Goal: Task Accomplishment & Management: Manage account settings

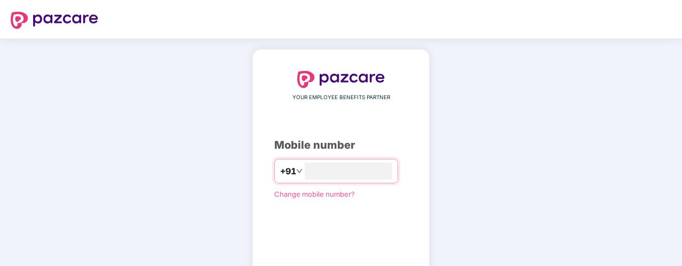
type input "**********"
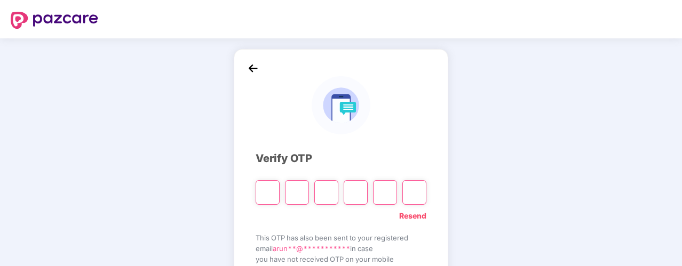
type input "*"
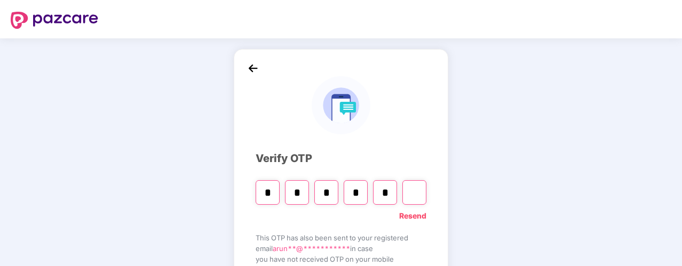
type input "*"
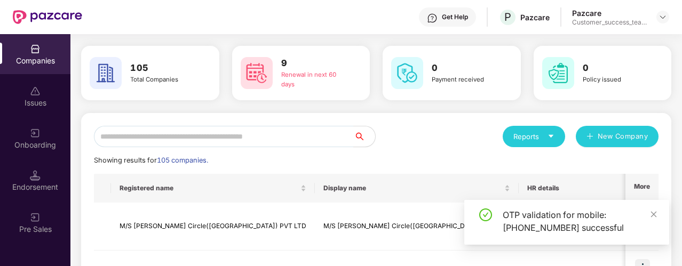
scroll to position [37, 0]
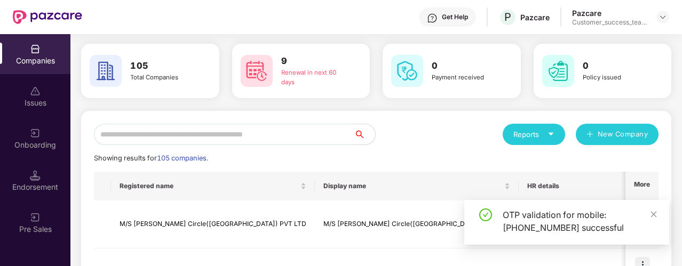
click at [229, 132] on input "text" at bounding box center [224, 134] width 260 height 21
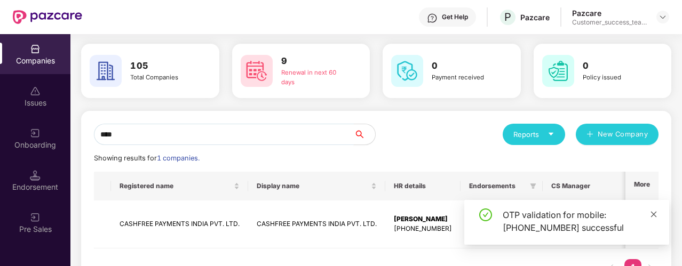
type input "****"
click at [653, 217] on icon "close" at bounding box center [653, 214] width 7 height 7
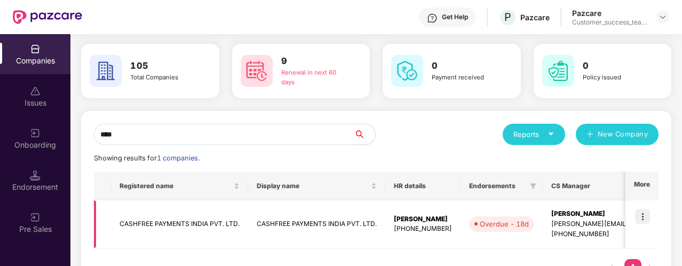
click at [642, 215] on img at bounding box center [642, 216] width 15 height 15
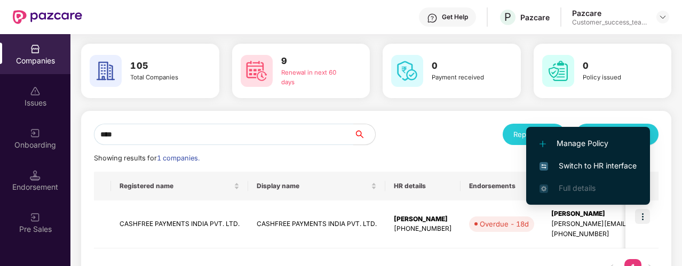
click at [615, 164] on span "Switch to HR interface" at bounding box center [587, 166] width 97 height 12
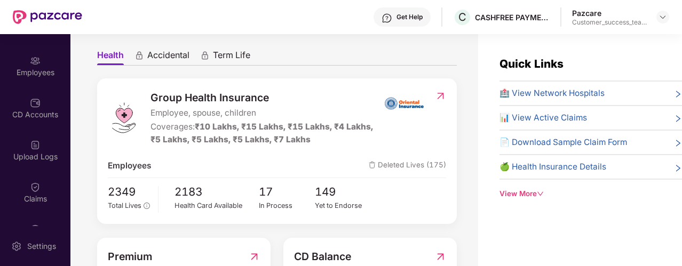
scroll to position [97, 0]
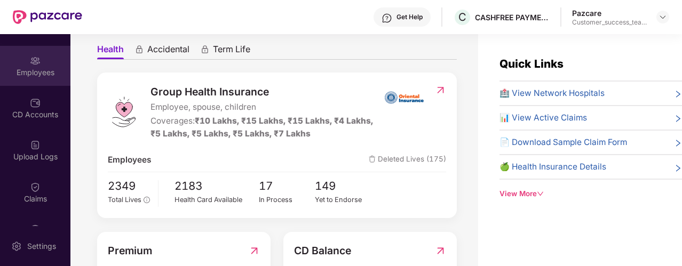
click at [45, 71] on div "Employees" at bounding box center [35, 72] width 70 height 11
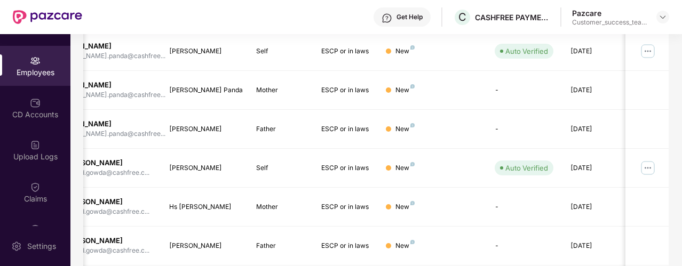
scroll to position [387, 0]
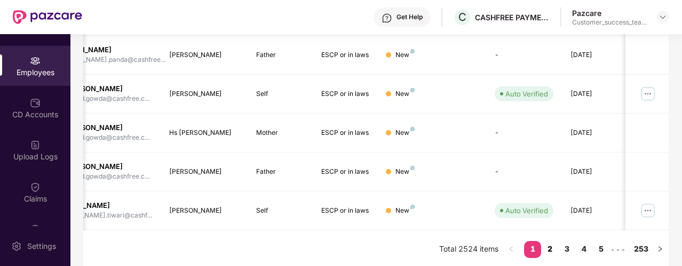
click at [554, 247] on link "2" at bounding box center [549, 249] width 17 height 16
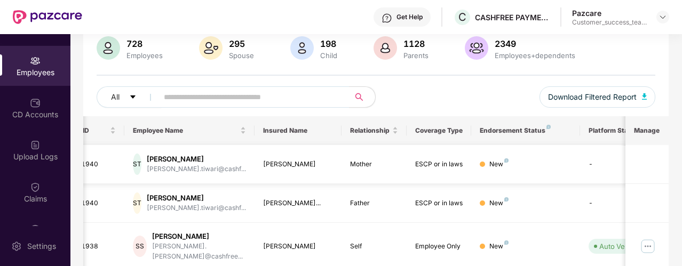
scroll to position [0, 0]
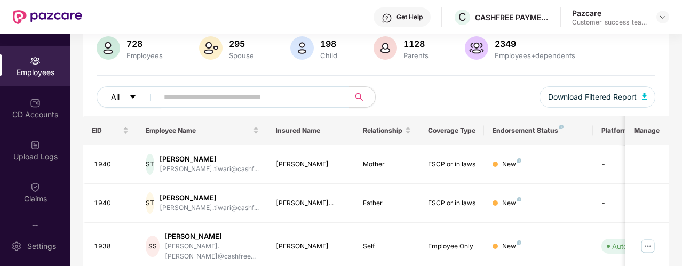
click at [137, 97] on icon "caret-down" at bounding box center [132, 96] width 7 height 7
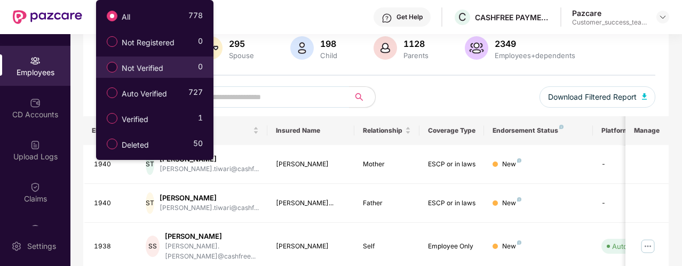
click at [133, 71] on span "Not Verified" at bounding box center [142, 68] width 50 height 12
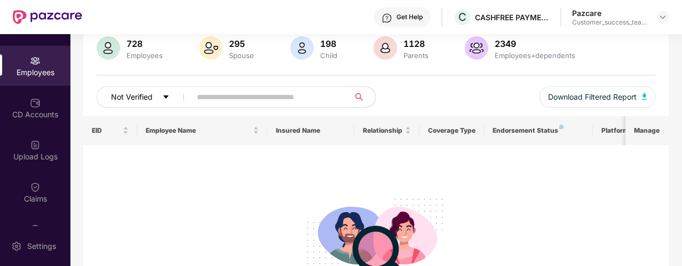
click at [137, 94] on span "Not Verified" at bounding box center [132, 97] width 42 height 12
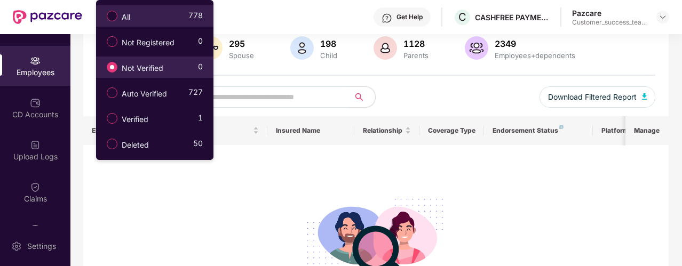
click at [135, 20] on label "All" at bounding box center [120, 16] width 38 height 18
